Goal: Check status: Check status

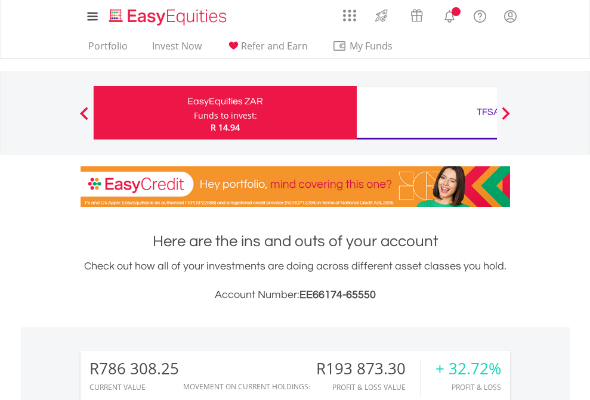
scroll to position [114, 187]
click at [194, 113] on div "Funds to invest:" at bounding box center [225, 116] width 63 height 12
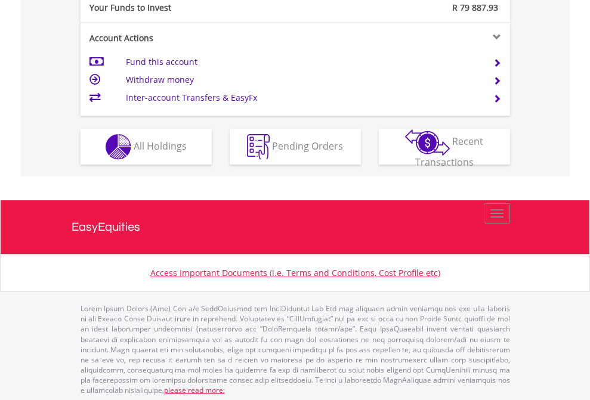
scroll to position [1190, 0]
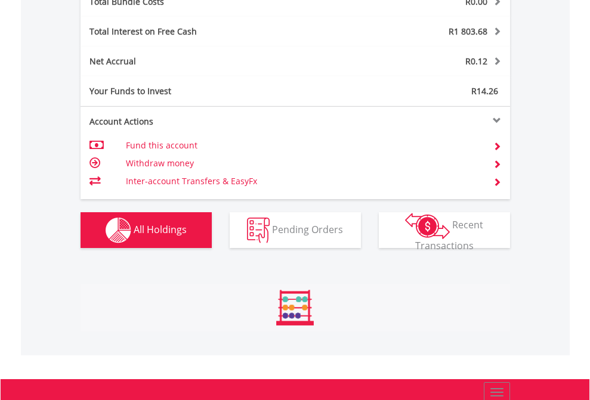
scroll to position [114, 187]
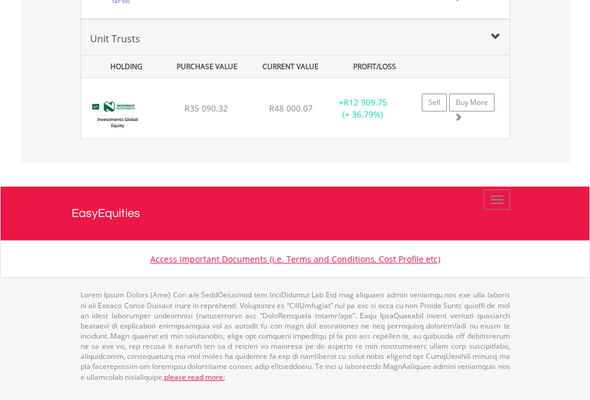
scroll to position [114, 187]
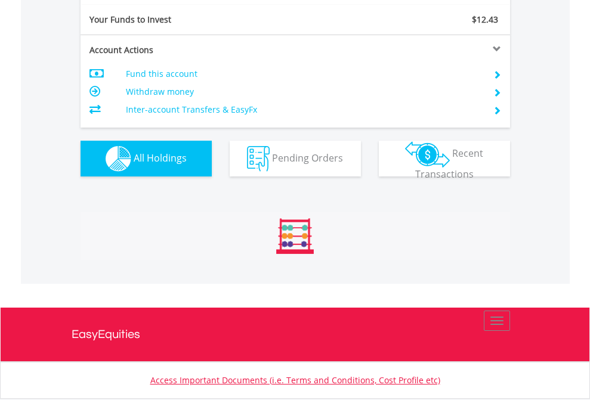
scroll to position [1326, 0]
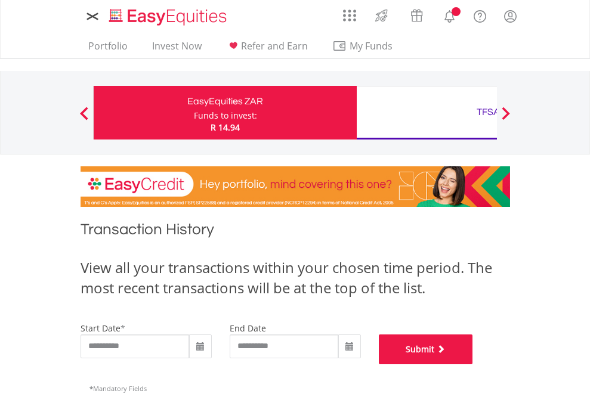
click at [473, 364] on button "Submit" at bounding box center [426, 349] width 94 height 30
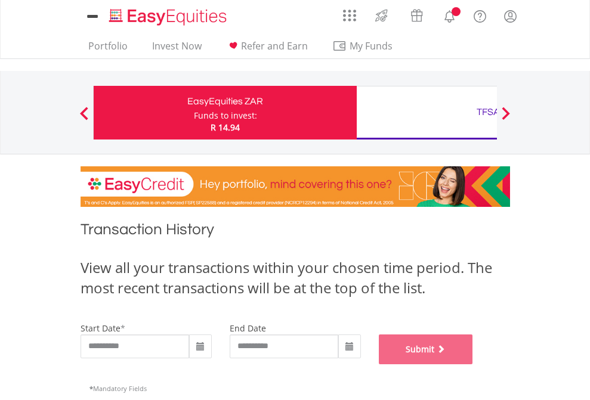
scroll to position [483, 0]
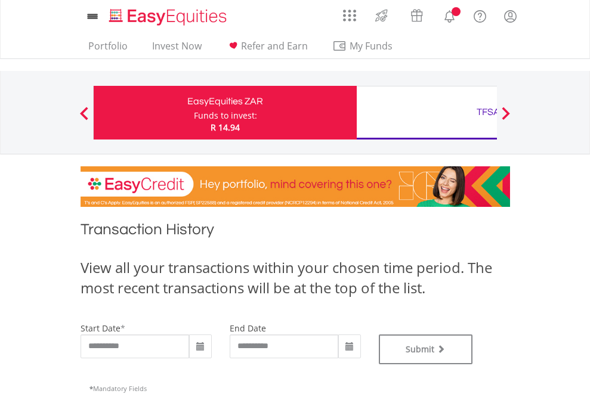
click at [426, 113] on div "TFSA" at bounding box center [488, 112] width 249 height 17
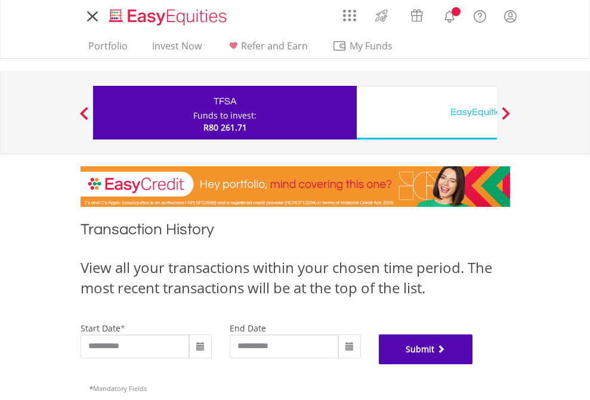
click at [473, 364] on button "Submit" at bounding box center [426, 349] width 94 height 30
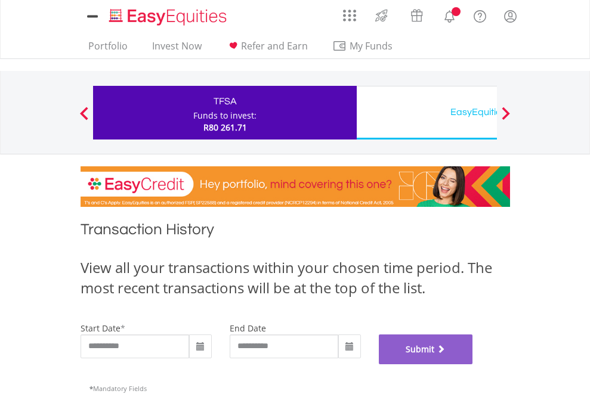
scroll to position [483, 0]
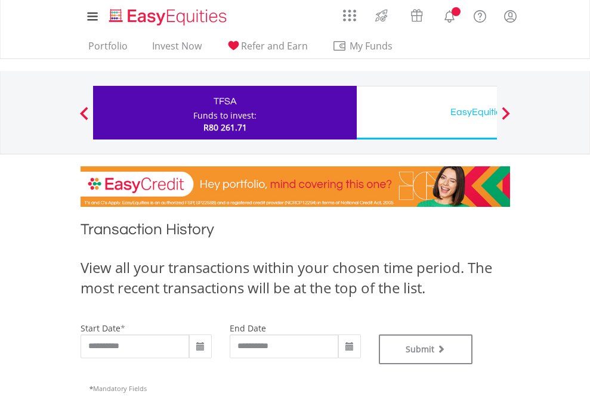
click at [426, 113] on div "EasyEquities USD" at bounding box center [488, 112] width 249 height 17
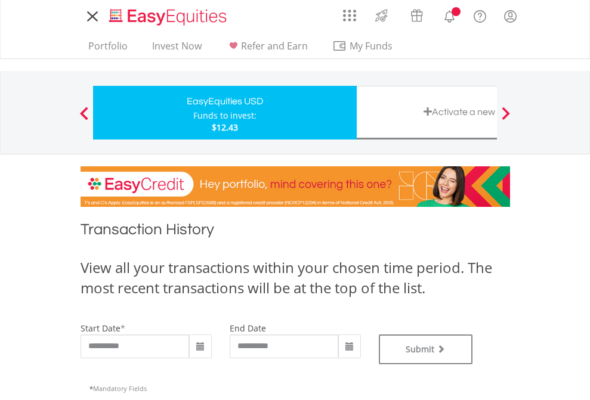
type input "**********"
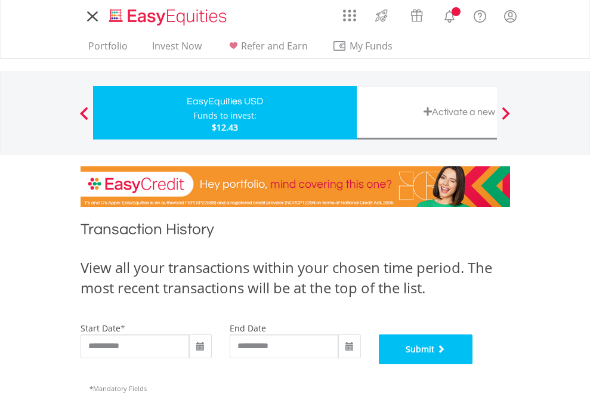
click at [473, 364] on button "Submit" at bounding box center [426, 349] width 94 height 30
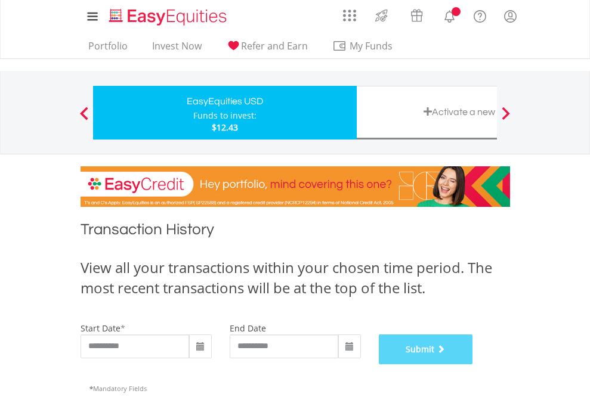
scroll to position [483, 0]
